Goal: Check status

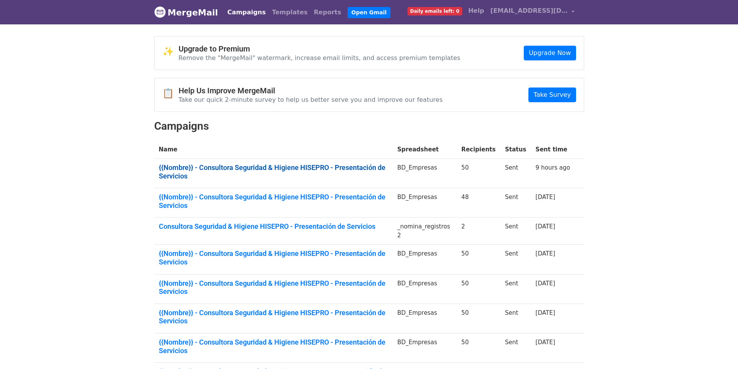
click at [308, 169] on link "{{Nombre}} - Consultora Seguridad & Higiene HISEPRO - Presentación de Servicios" at bounding box center [273, 171] width 229 height 17
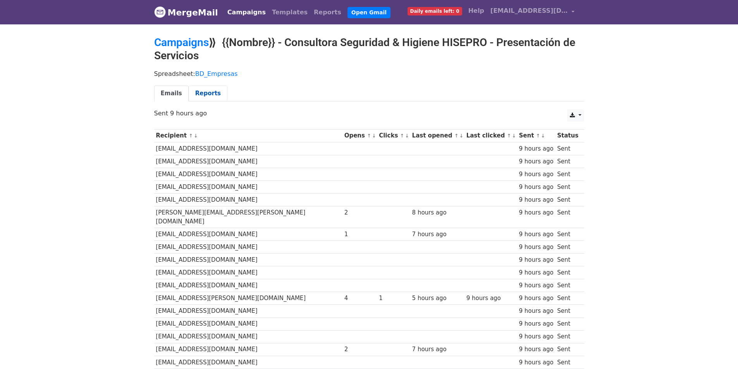
click at [204, 94] on link "Reports" at bounding box center [208, 94] width 39 height 16
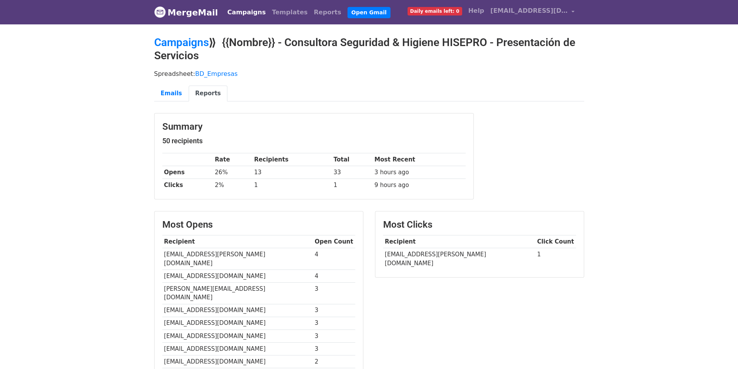
scroll to position [155, 0]
